Goal: Leave review/rating: Leave review/rating

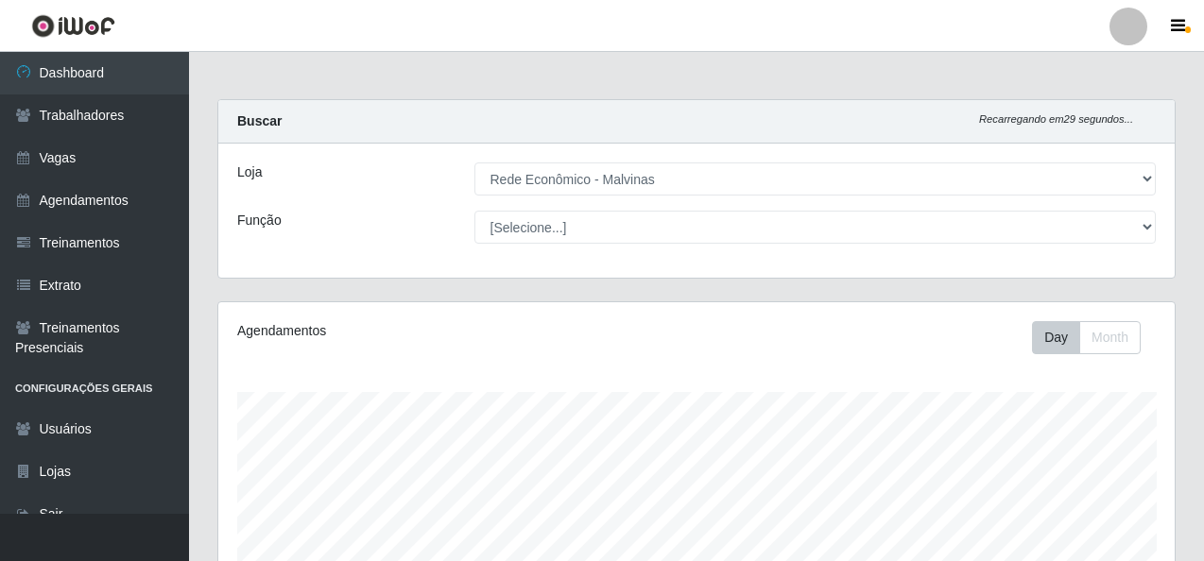
select select "194"
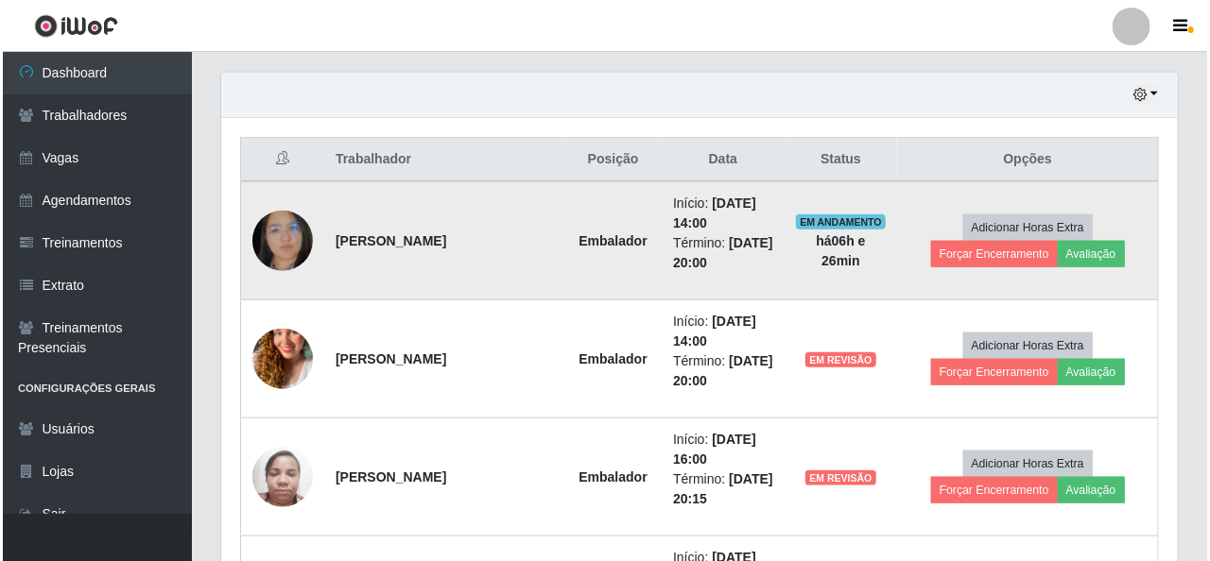
scroll to position [679, 0]
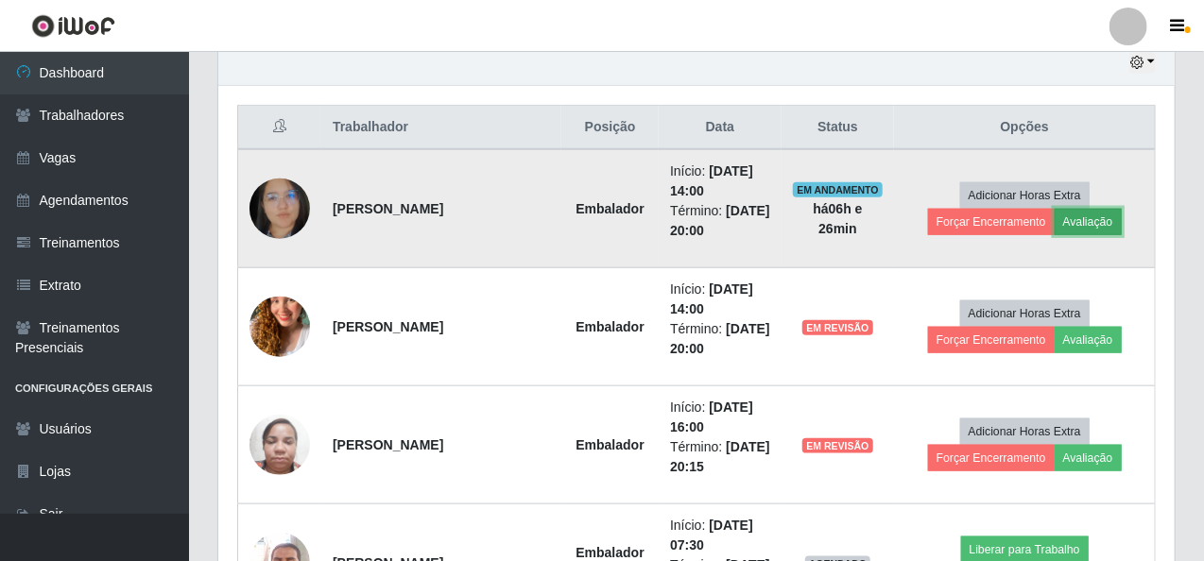
click at [1077, 214] on button "Avaliação" at bounding box center [1088, 222] width 67 height 26
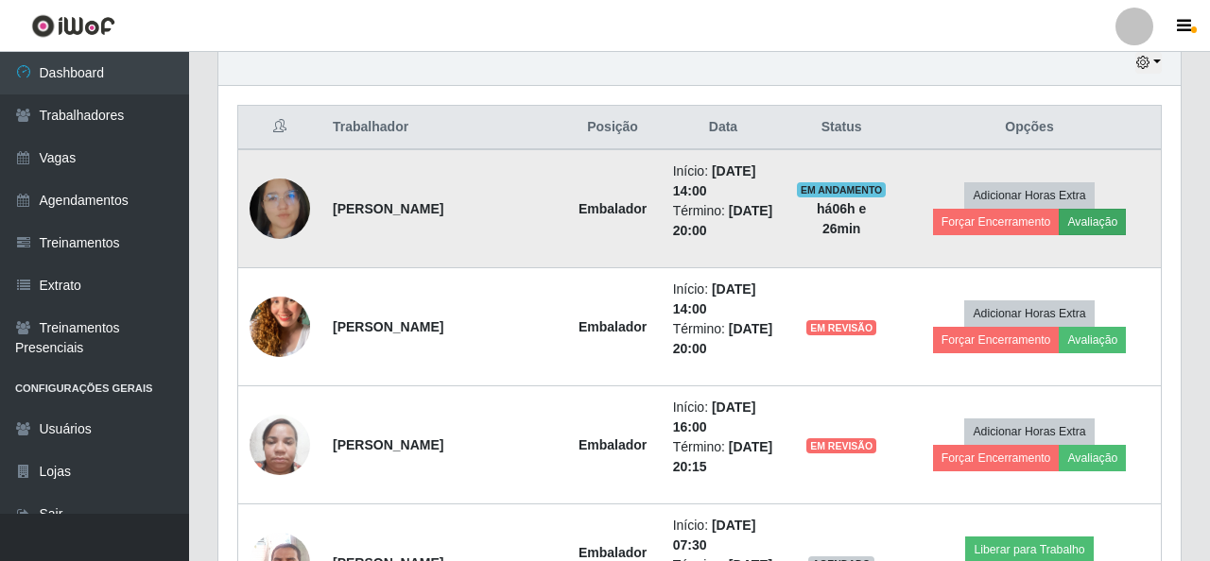
scroll to position [392, 949]
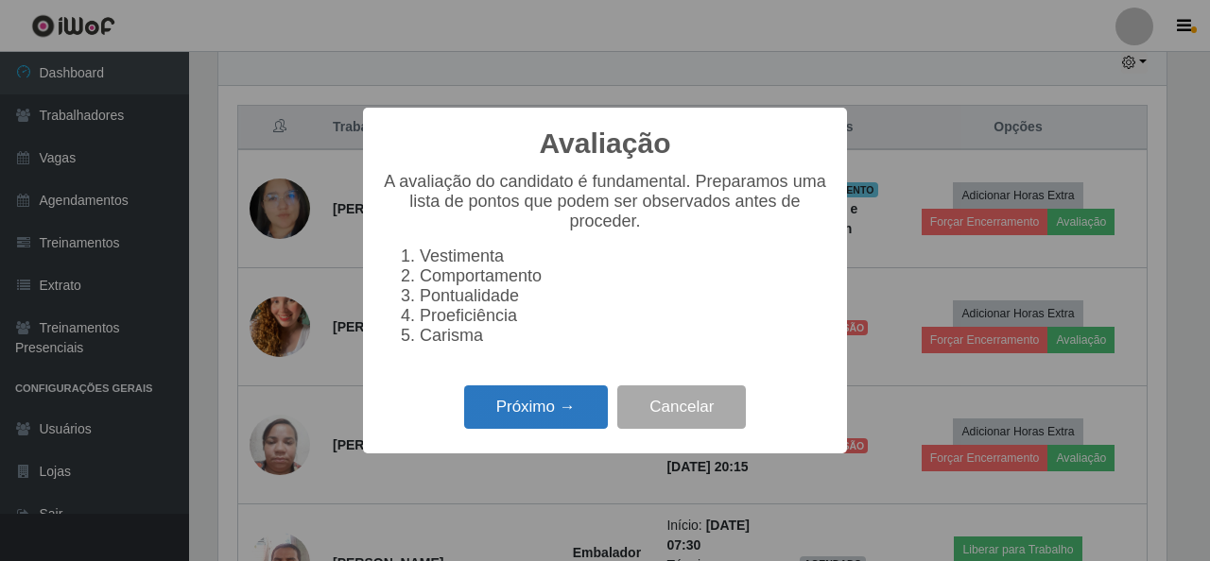
click at [521, 409] on button "Próximo →" at bounding box center [536, 408] width 144 height 44
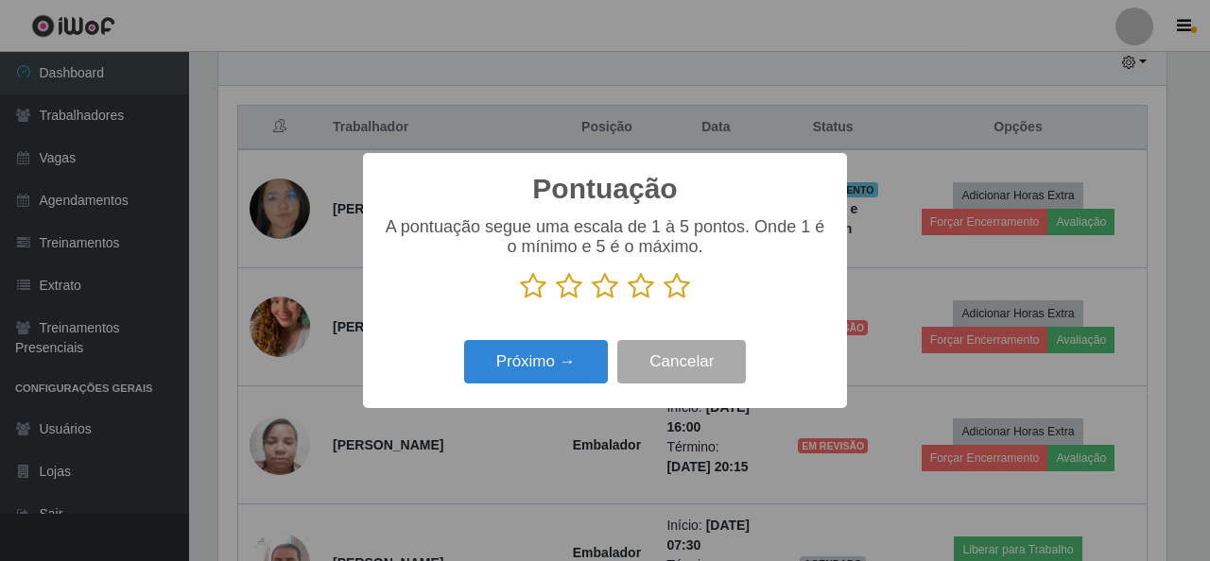
scroll to position [944871, 944314]
click at [673, 292] on icon at bounding box center [677, 286] width 26 height 28
click at [664, 301] on input "radio" at bounding box center [664, 301] width 0 height 0
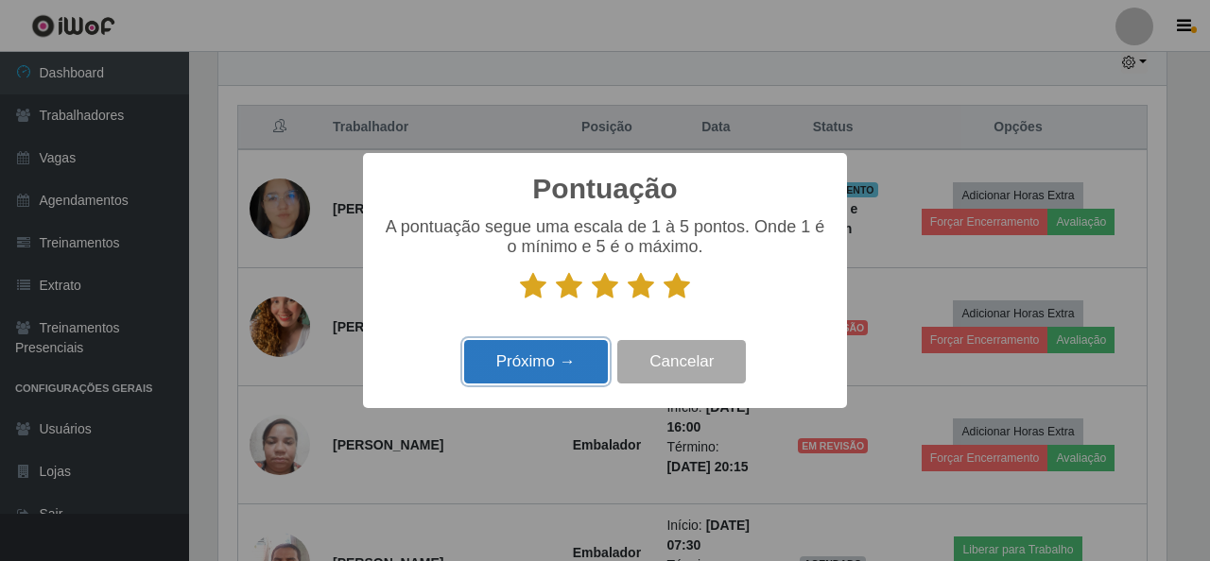
click at [560, 358] on button "Próximo →" at bounding box center [536, 362] width 144 height 44
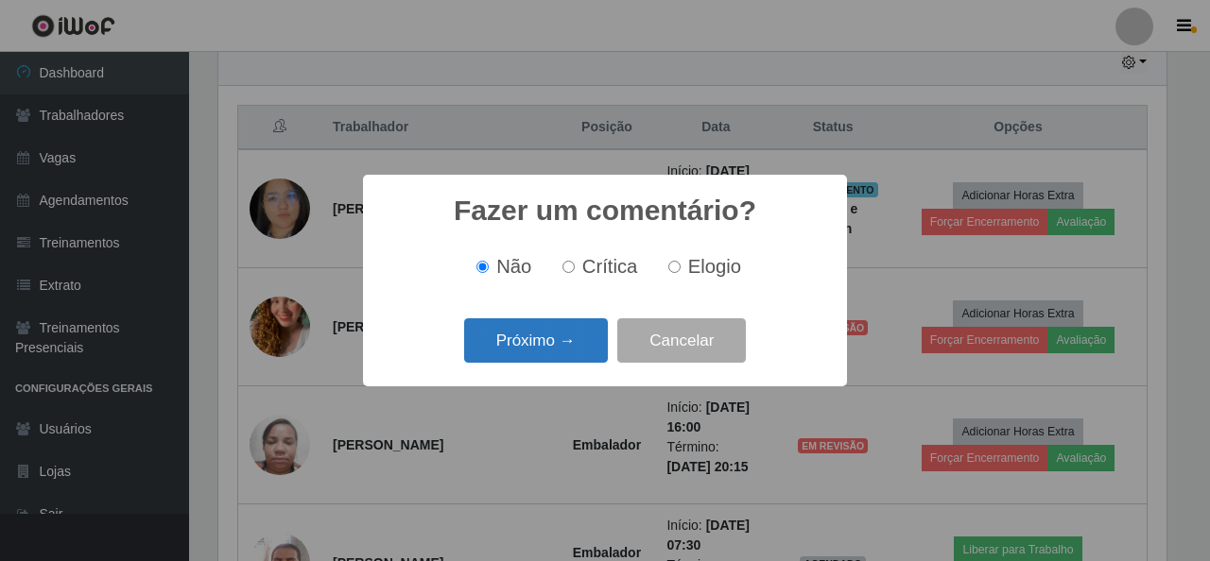
click at [515, 338] on button "Próximo →" at bounding box center [536, 341] width 144 height 44
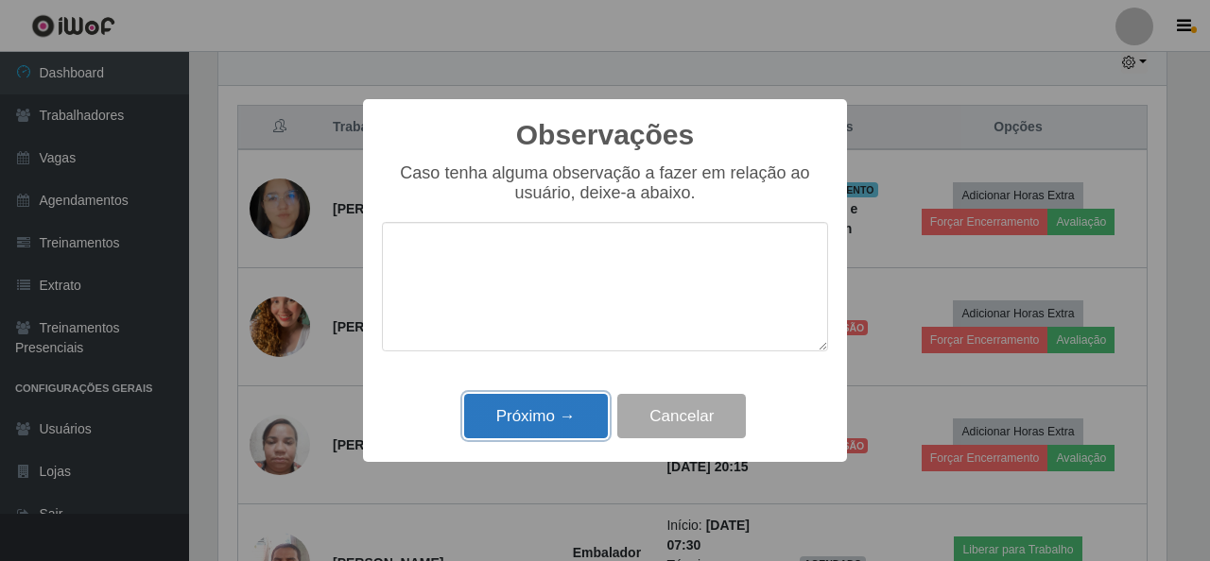
click at [531, 409] on button "Próximo →" at bounding box center [536, 416] width 144 height 44
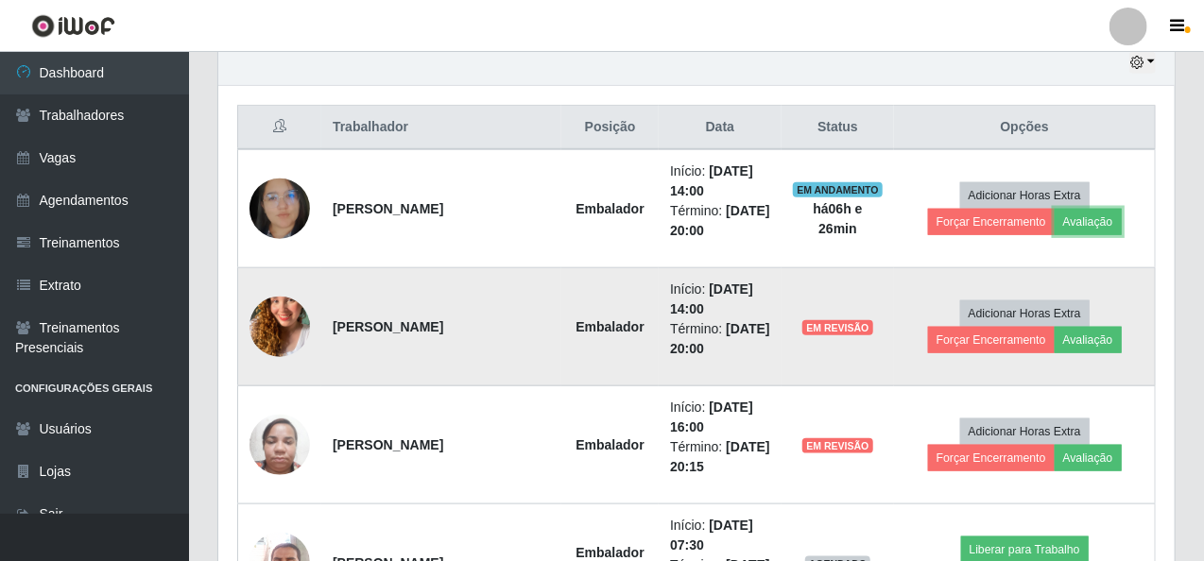
scroll to position [392, 957]
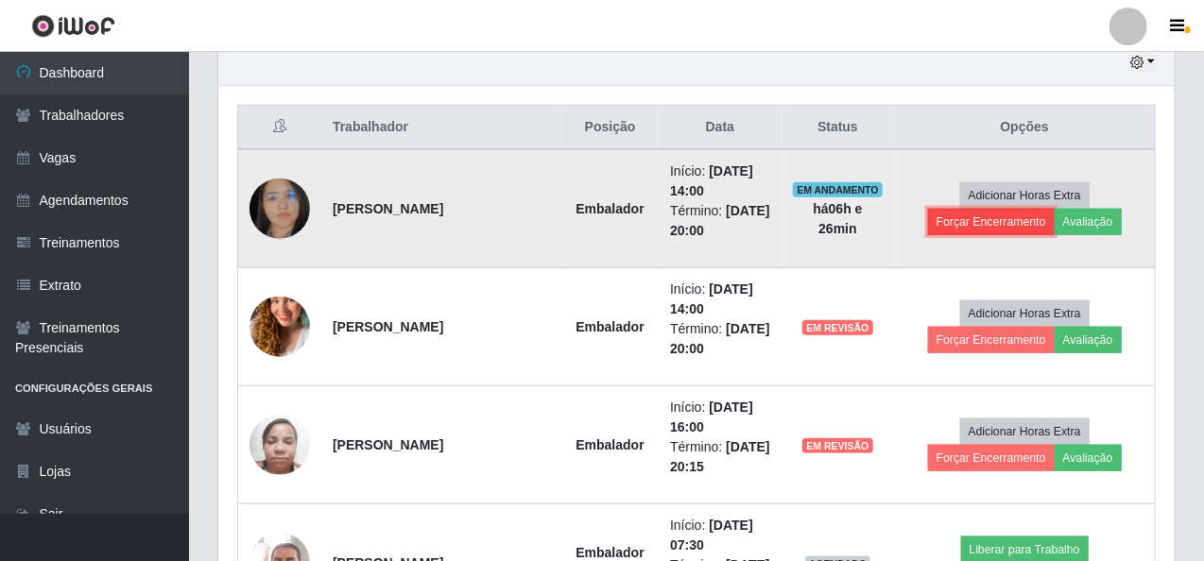
click at [960, 218] on button "Forçar Encerramento" at bounding box center [991, 222] width 127 height 26
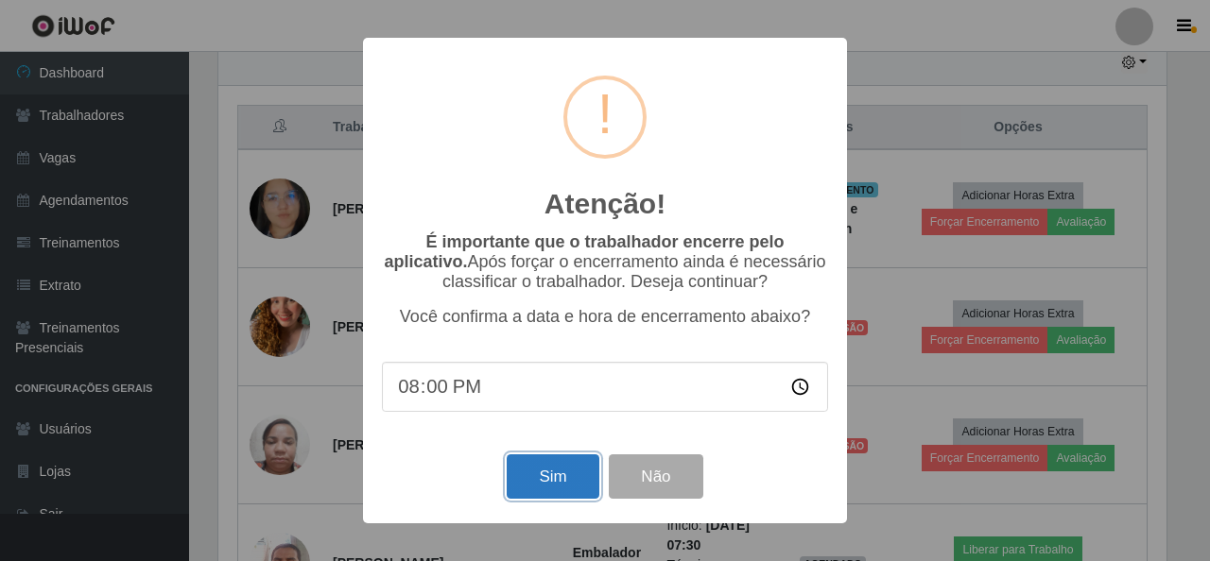
click at [534, 474] on button "Sim" at bounding box center [553, 477] width 92 height 44
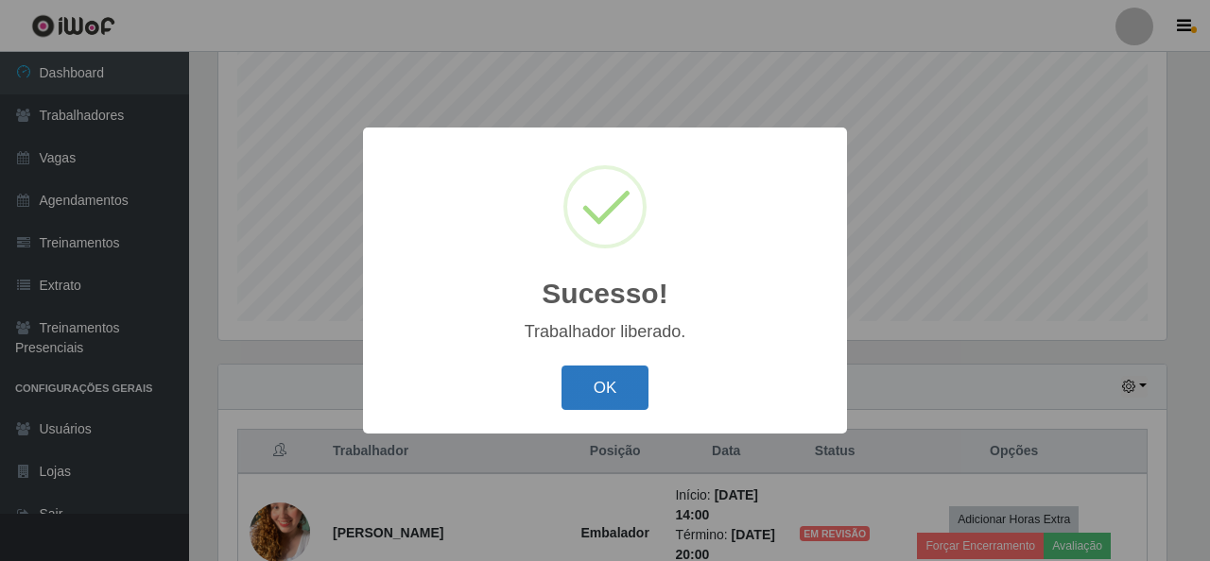
click at [611, 379] on button "OK" at bounding box center [605, 388] width 88 height 44
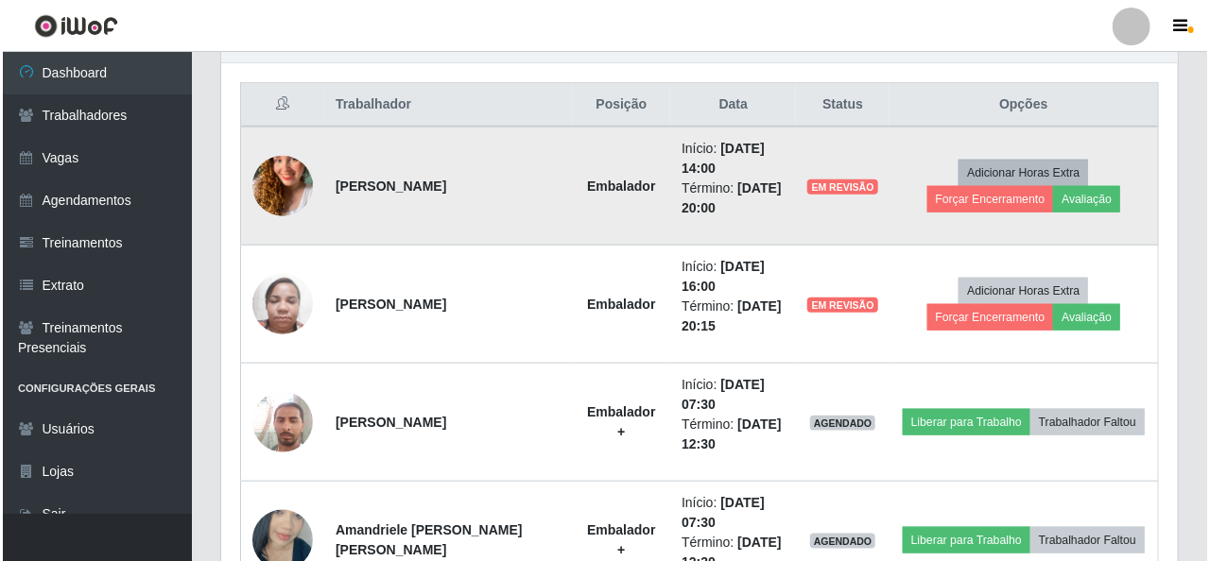
scroll to position [733, 0]
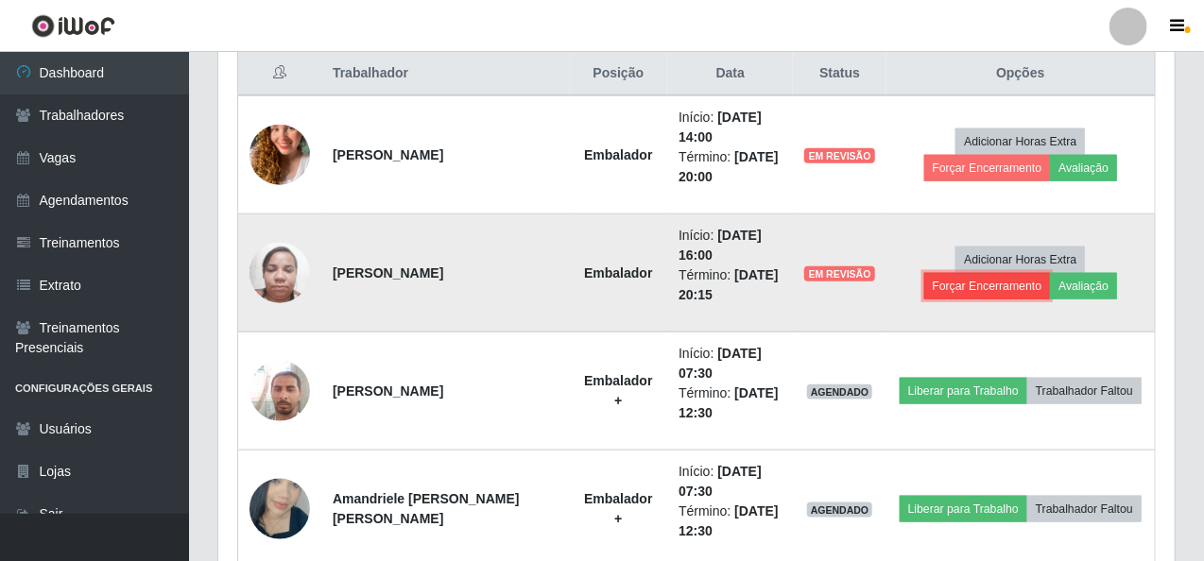
click at [1051, 273] on button "Forçar Encerramento" at bounding box center [987, 286] width 127 height 26
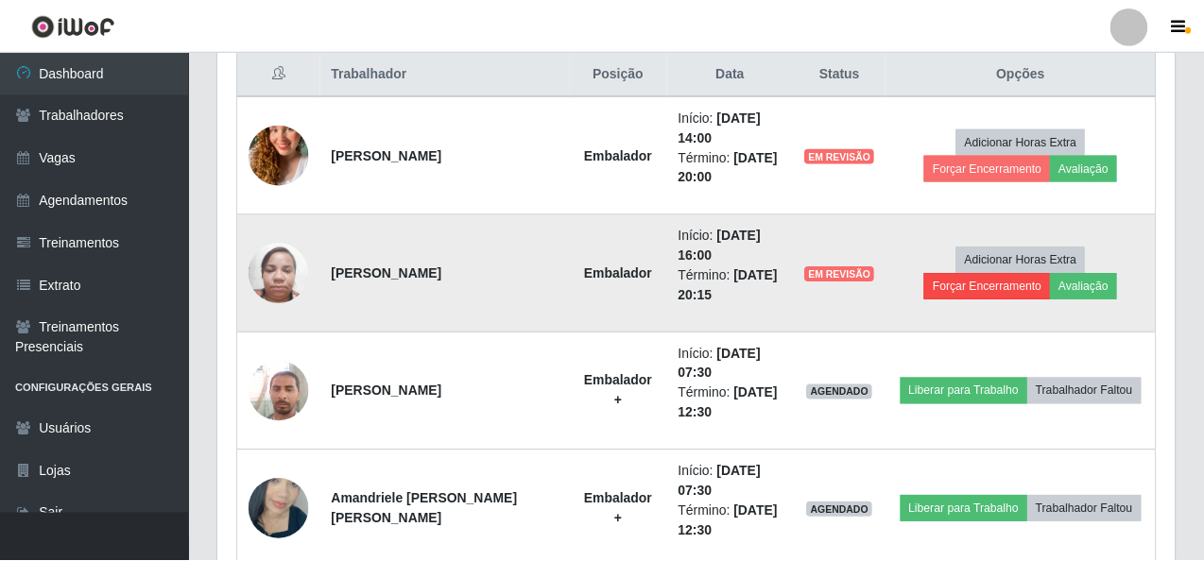
scroll to position [392, 949]
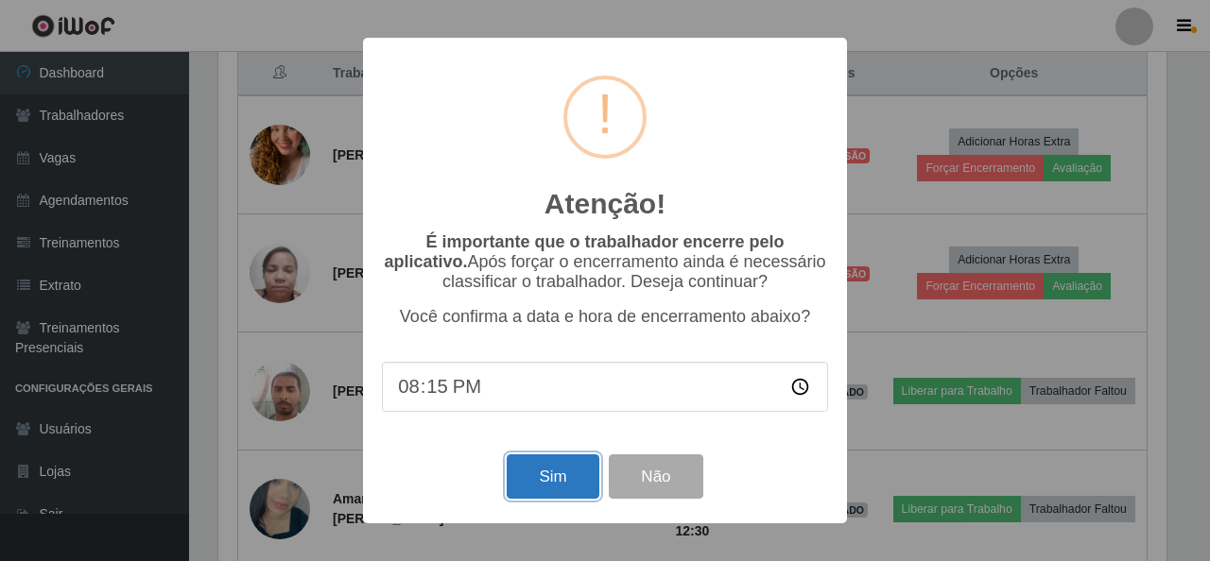
click at [554, 485] on button "Sim" at bounding box center [553, 477] width 92 height 44
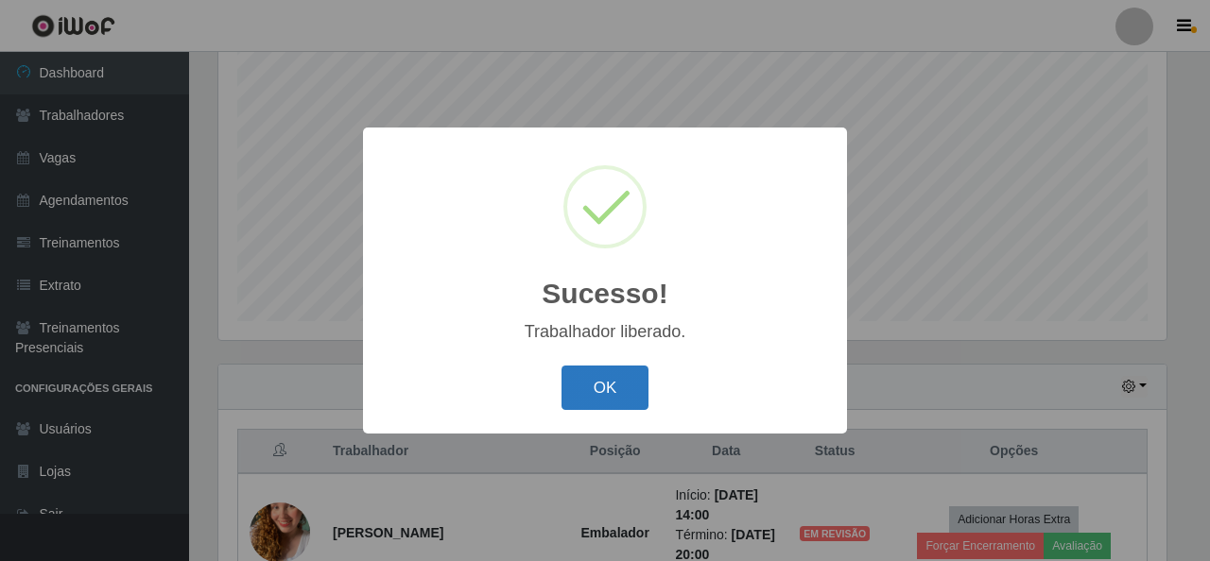
click at [631, 383] on button "OK" at bounding box center [605, 388] width 88 height 44
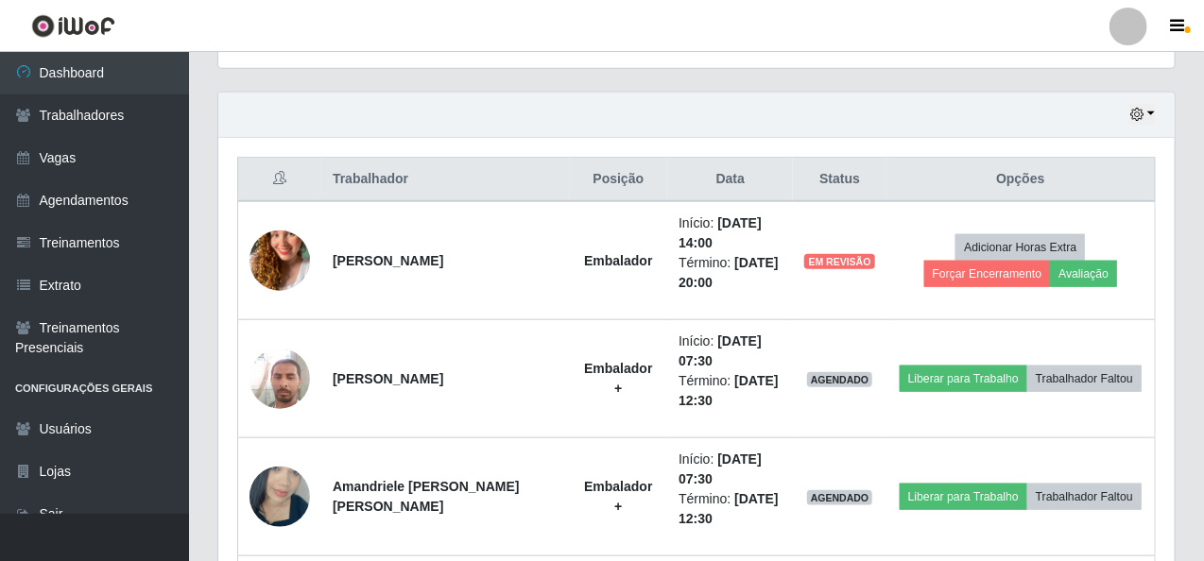
scroll to position [0, 0]
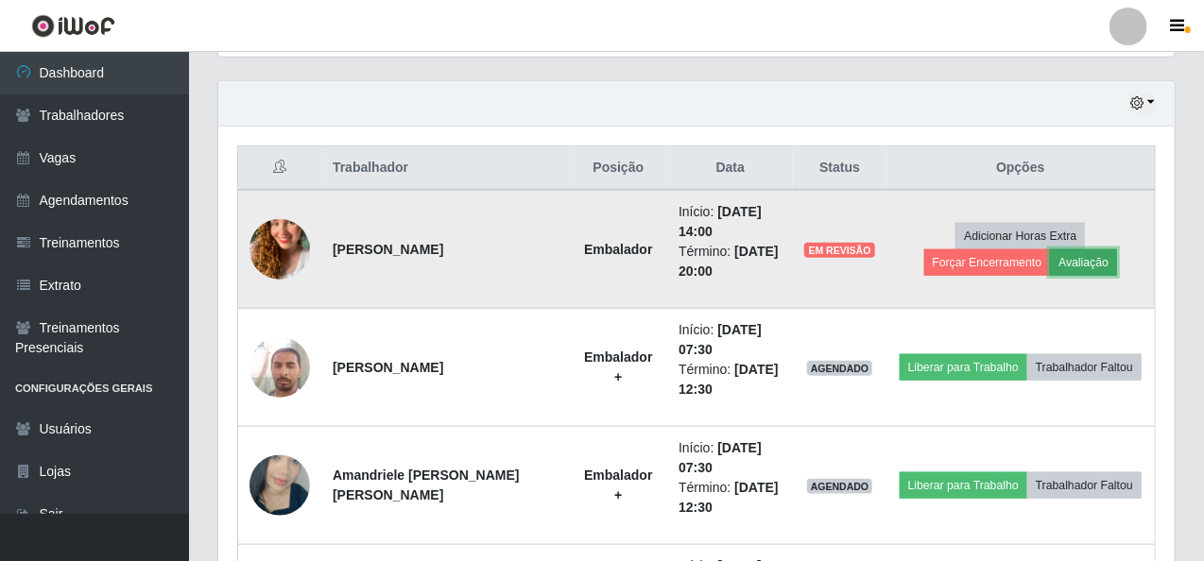
click at [1050, 261] on button "Avaliação" at bounding box center [1083, 263] width 67 height 26
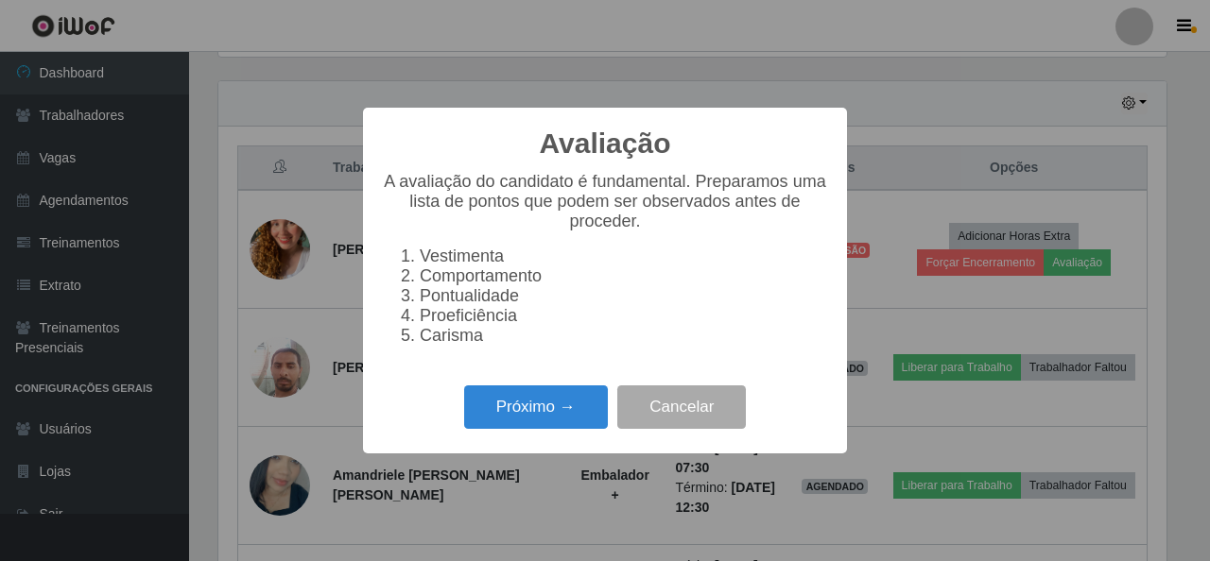
click at [492, 451] on div "Avaliação × A avaliação do candidato é fundamental. Preparamos uma lista de pon…" at bounding box center [605, 280] width 484 height 345
click at [505, 430] on button "Próximo →" at bounding box center [536, 408] width 144 height 44
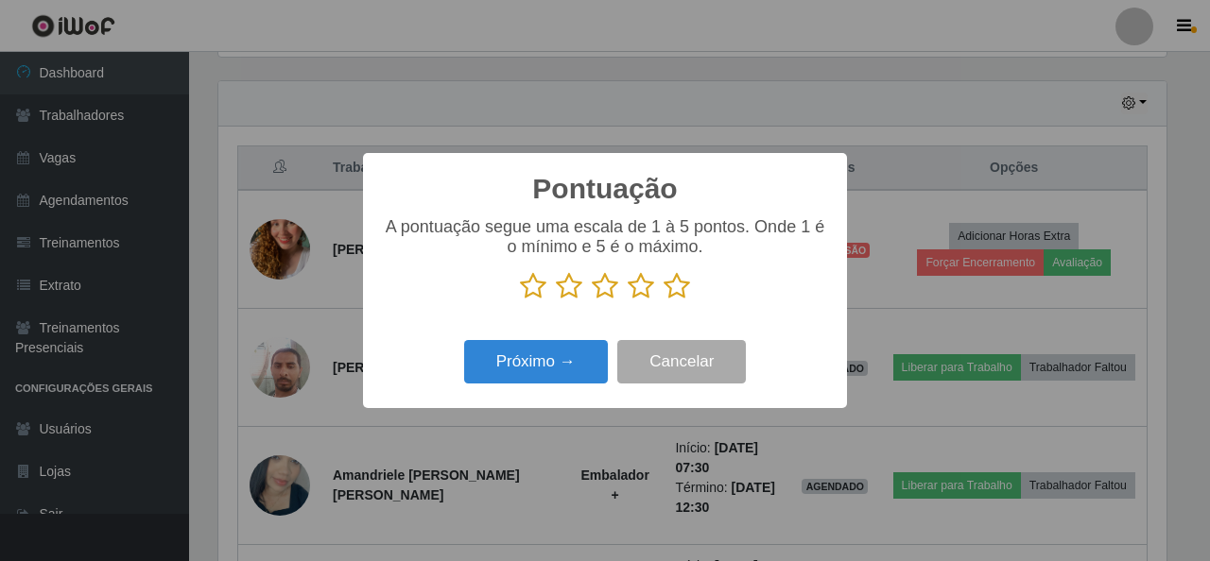
click at [683, 291] on icon at bounding box center [677, 286] width 26 height 28
click at [664, 301] on input "radio" at bounding box center [664, 301] width 0 height 0
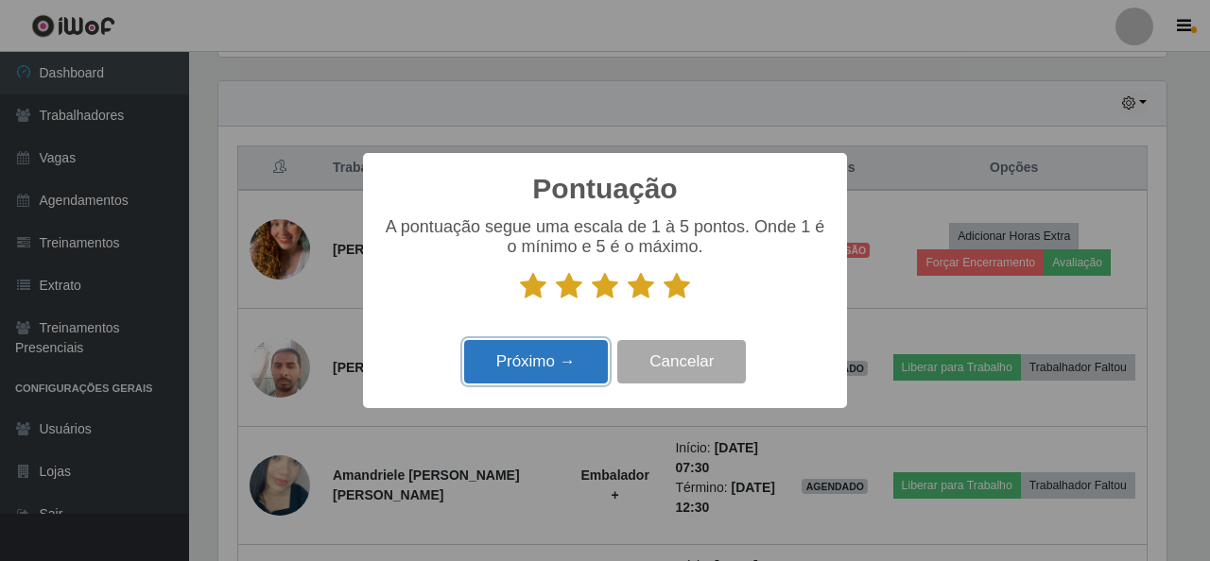
click at [594, 361] on button "Próximo →" at bounding box center [536, 362] width 144 height 44
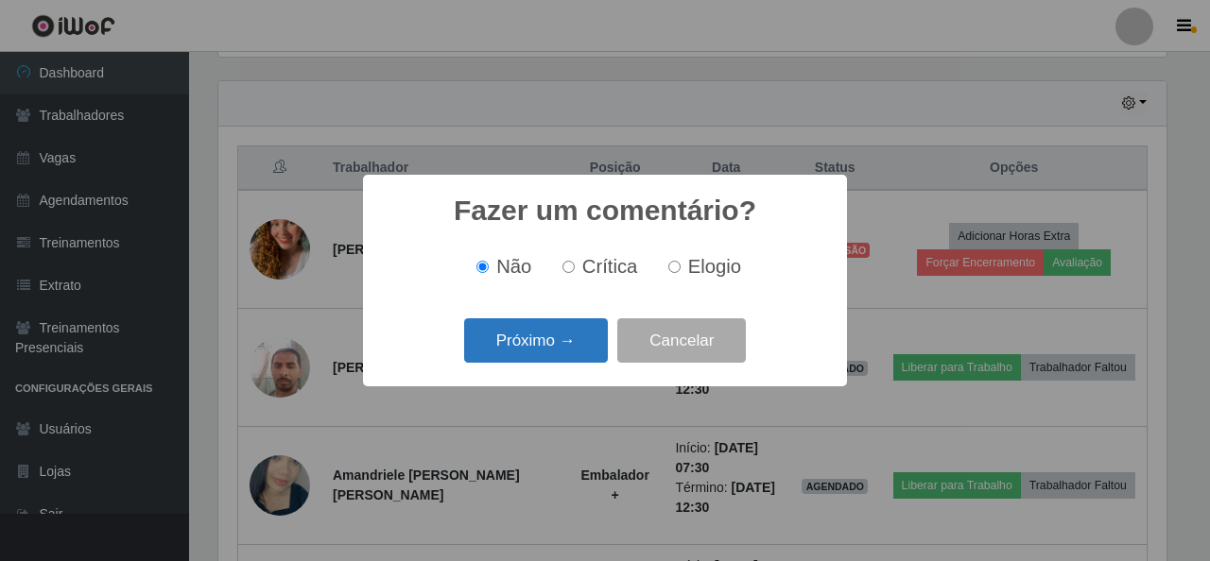
click at [578, 348] on button "Próximo →" at bounding box center [536, 341] width 144 height 44
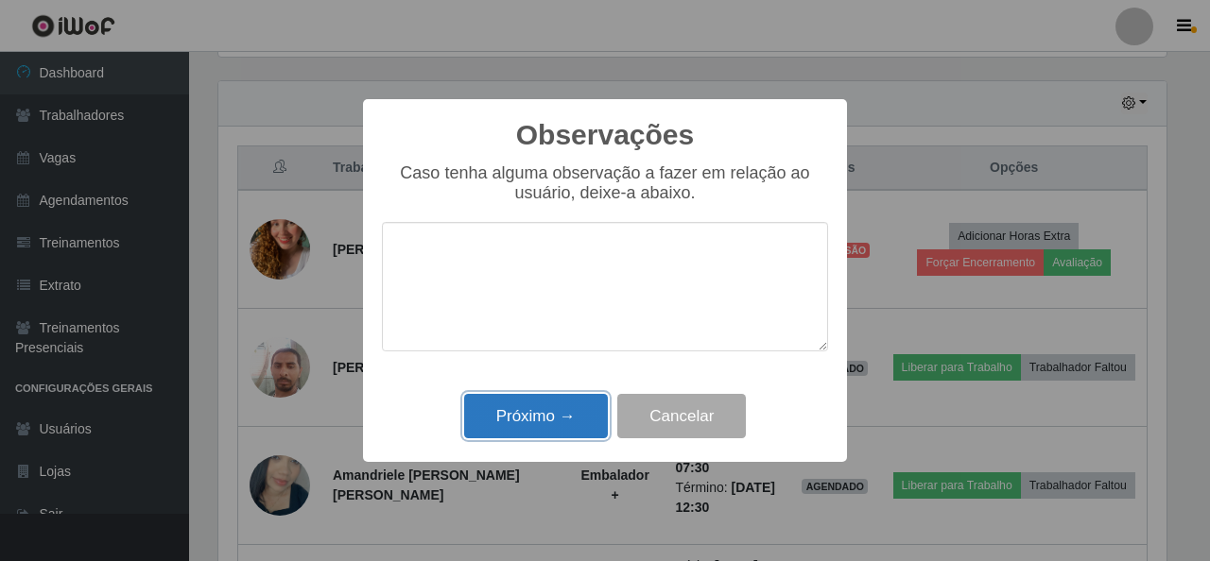
click at [560, 409] on button "Próximo →" at bounding box center [536, 416] width 144 height 44
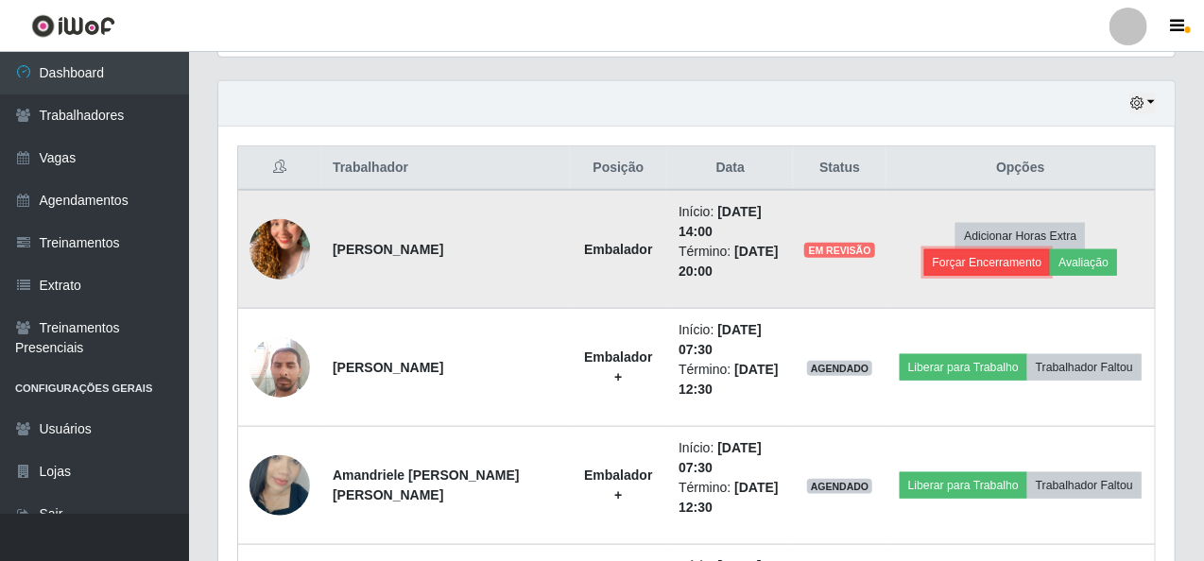
click at [1051, 250] on button "Forçar Encerramento" at bounding box center [987, 263] width 127 height 26
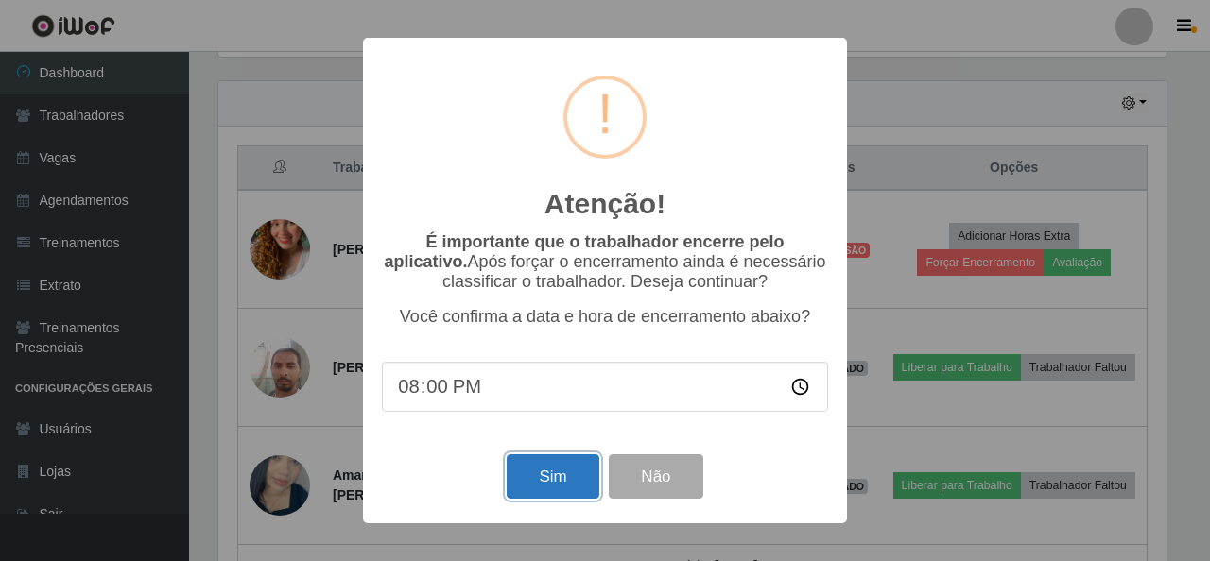
click at [553, 480] on button "Sim" at bounding box center [553, 477] width 92 height 44
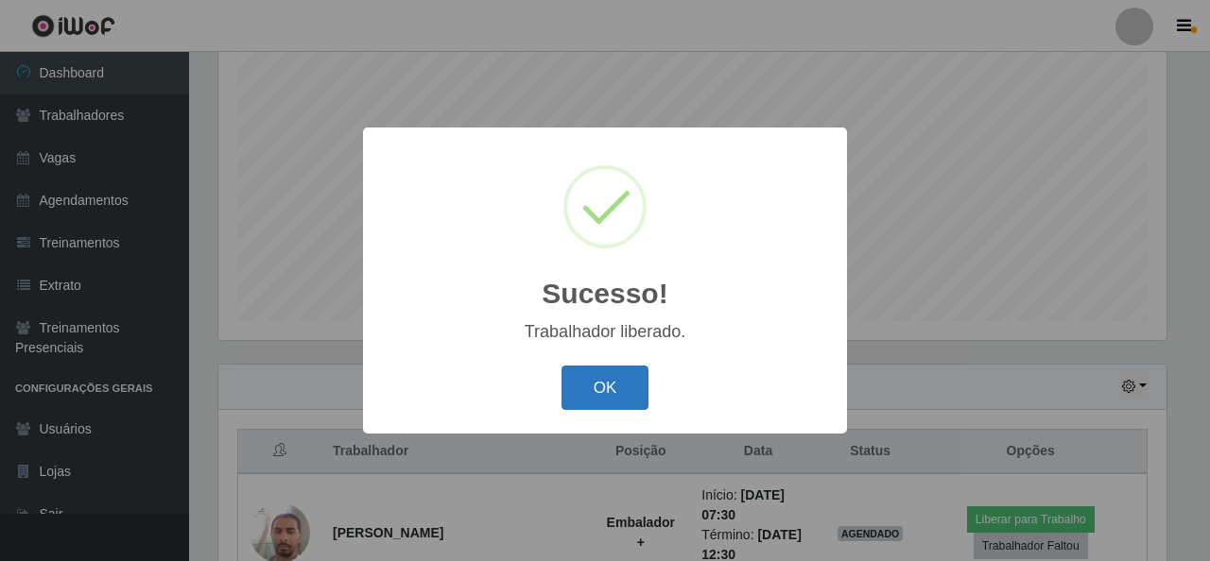
click at [597, 383] on button "OK" at bounding box center [605, 388] width 88 height 44
